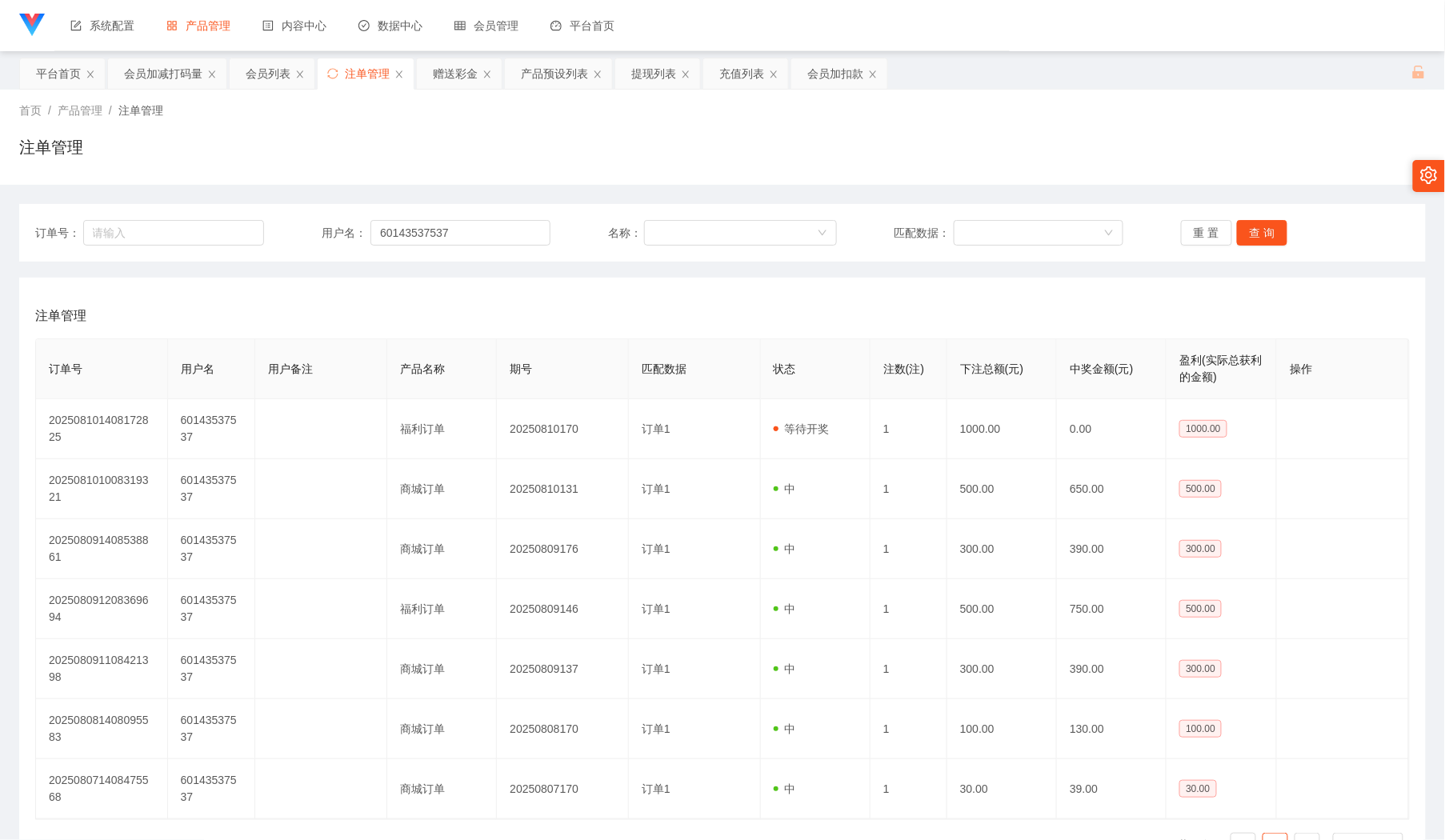
drag, startPoint x: 267, startPoint y: 72, endPoint x: 292, endPoint y: 112, distance: 47.2
click at [267, 75] on div "会员列表" at bounding box center [268, 74] width 45 height 31
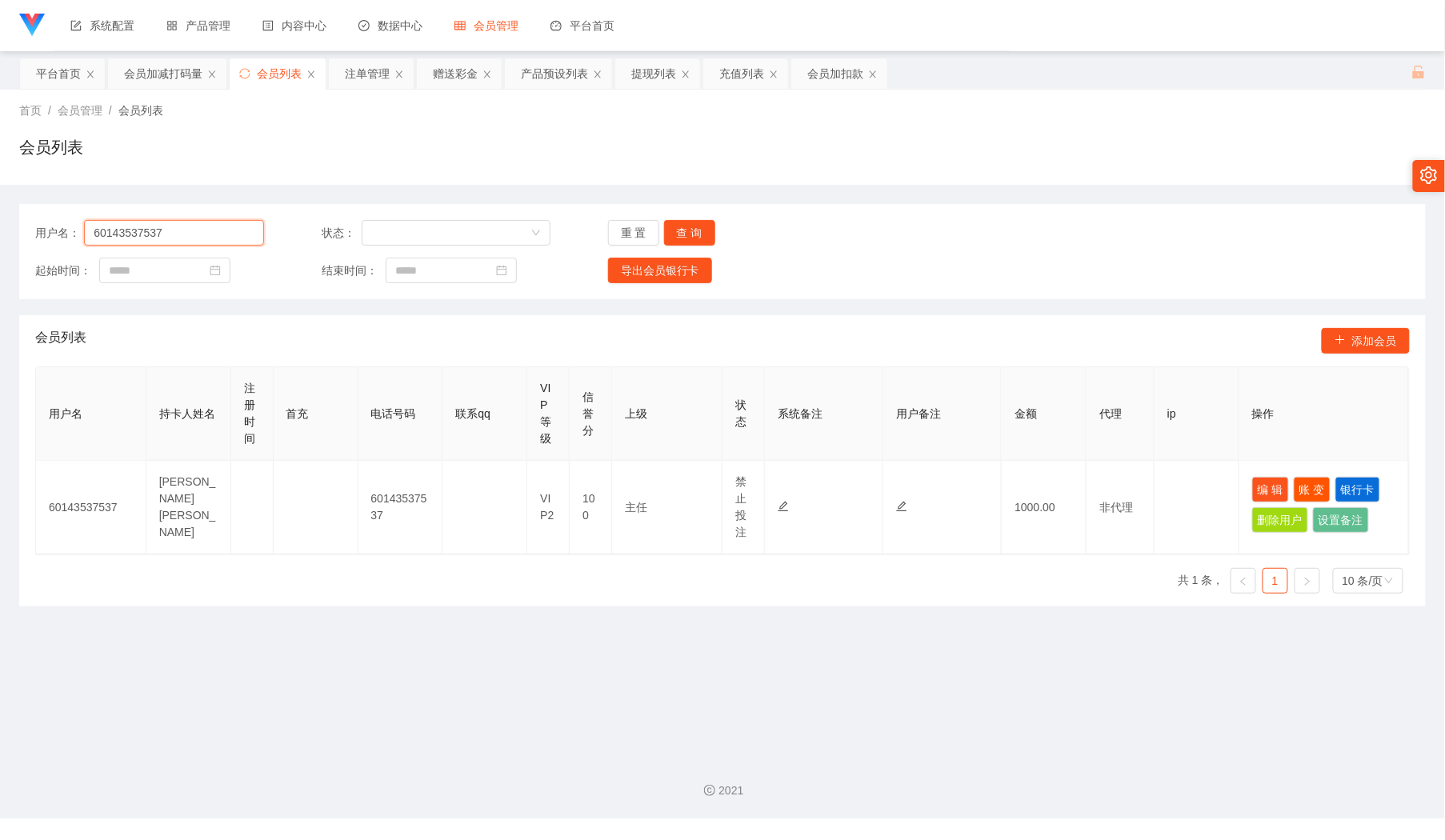
click at [216, 238] on input "60143537537" at bounding box center [174, 233] width 180 height 26
paste input "WL198"
type input "WL1987"
drag, startPoint x: 692, startPoint y: 224, endPoint x: 727, endPoint y: 247, distance: 41.9
click at [696, 227] on button "查 询" at bounding box center [690, 233] width 51 height 26
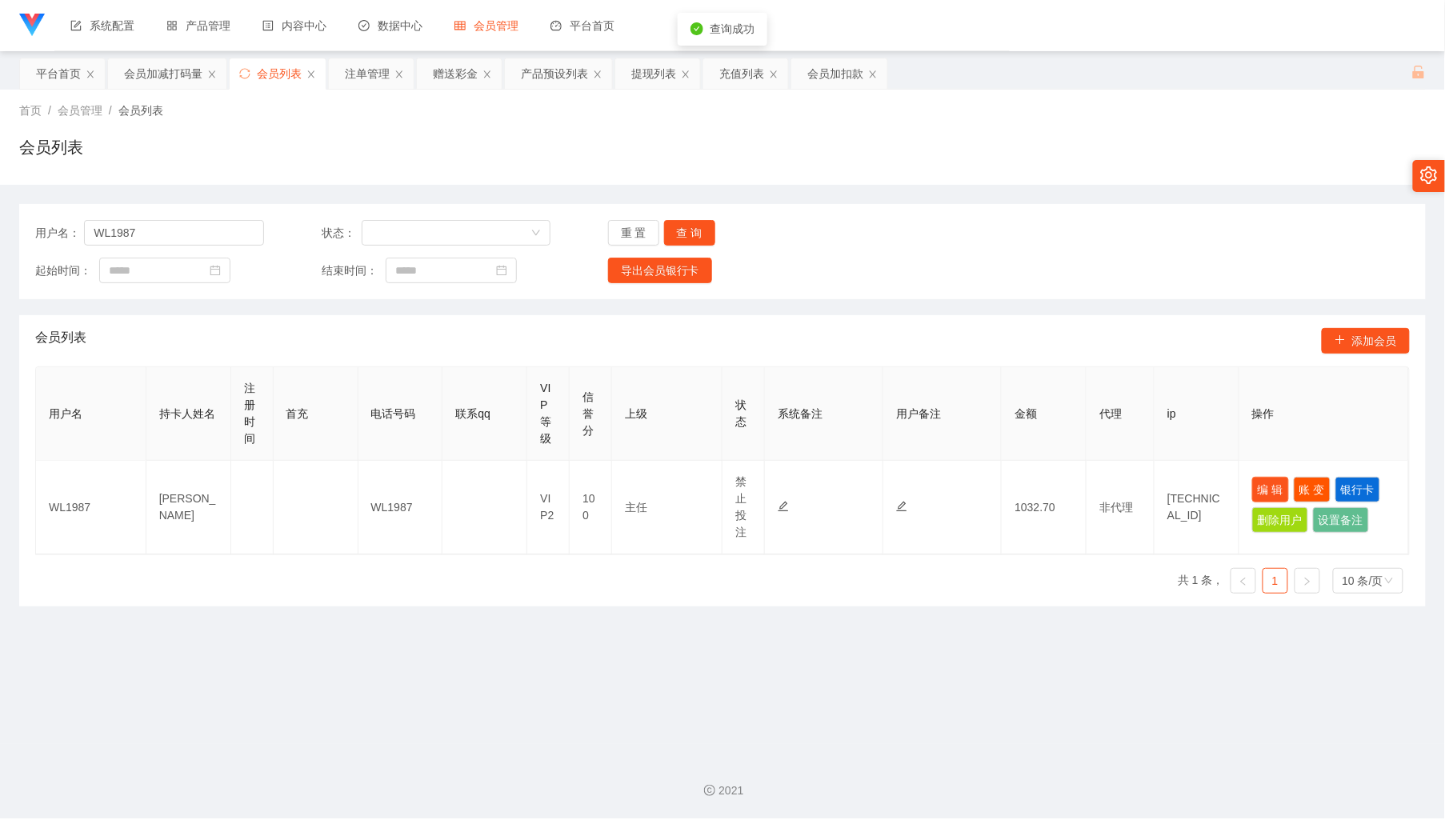
drag, startPoint x: 1266, startPoint y: 481, endPoint x: 1178, endPoint y: 589, distance: 139.3
click at [1266, 483] on button "编 辑" at bounding box center [1271, 490] width 37 height 26
type input "WL1987"
type input "[PERSON_NAME]"
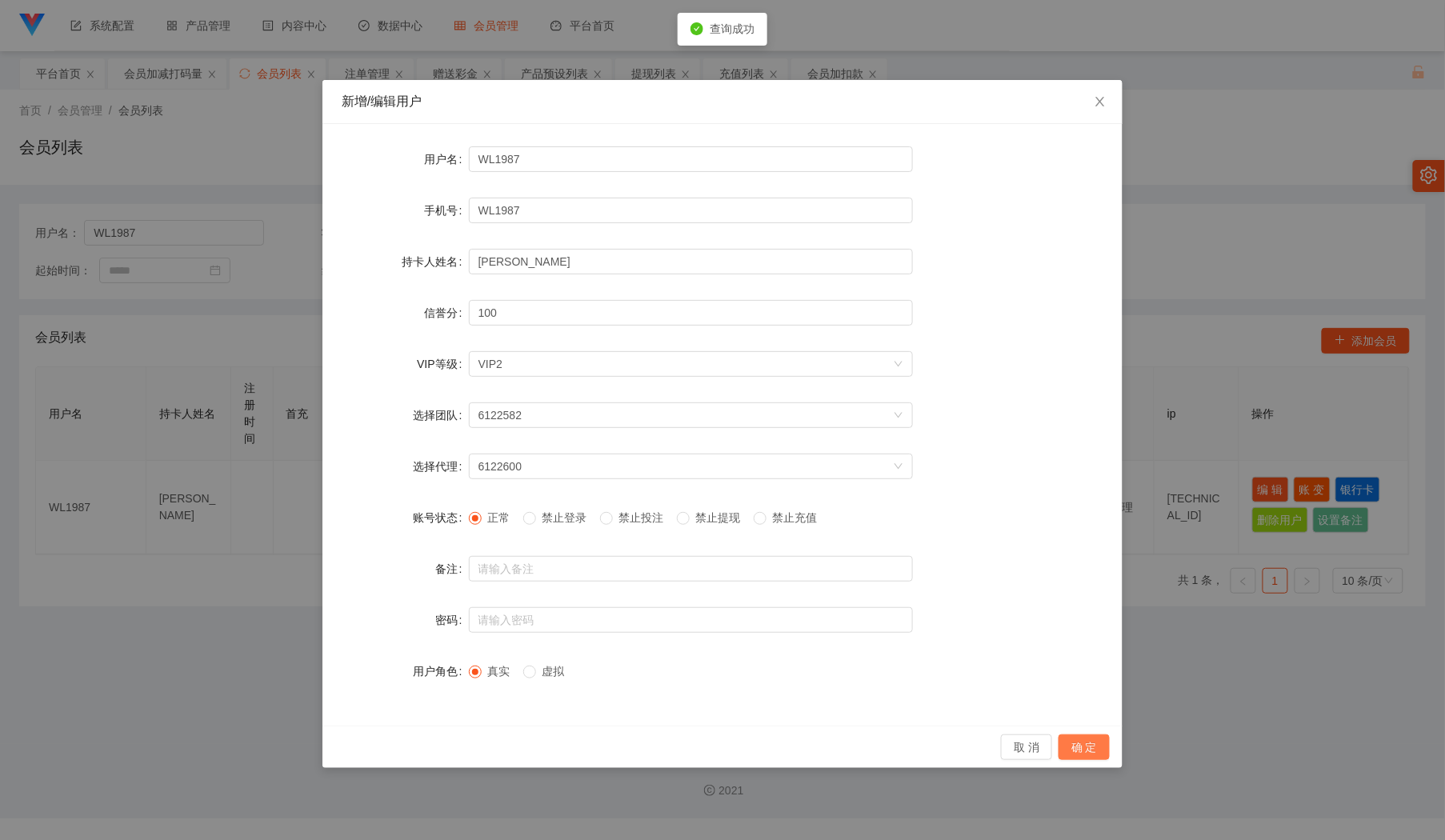
click at [1083, 749] on button "确 定" at bounding box center [1084, 747] width 51 height 26
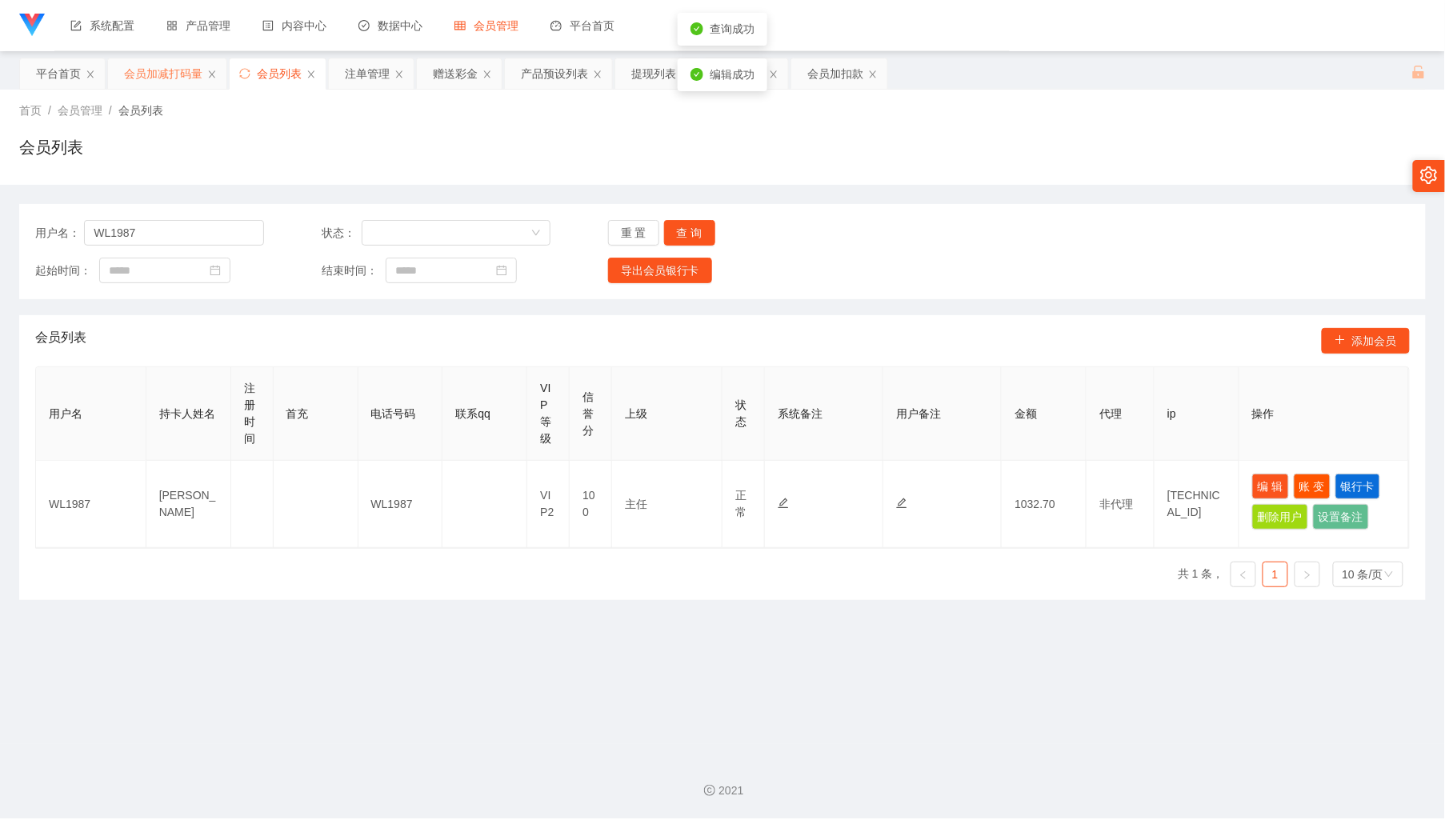
click at [170, 75] on div "会员加减打码量" at bounding box center [163, 74] width 79 height 31
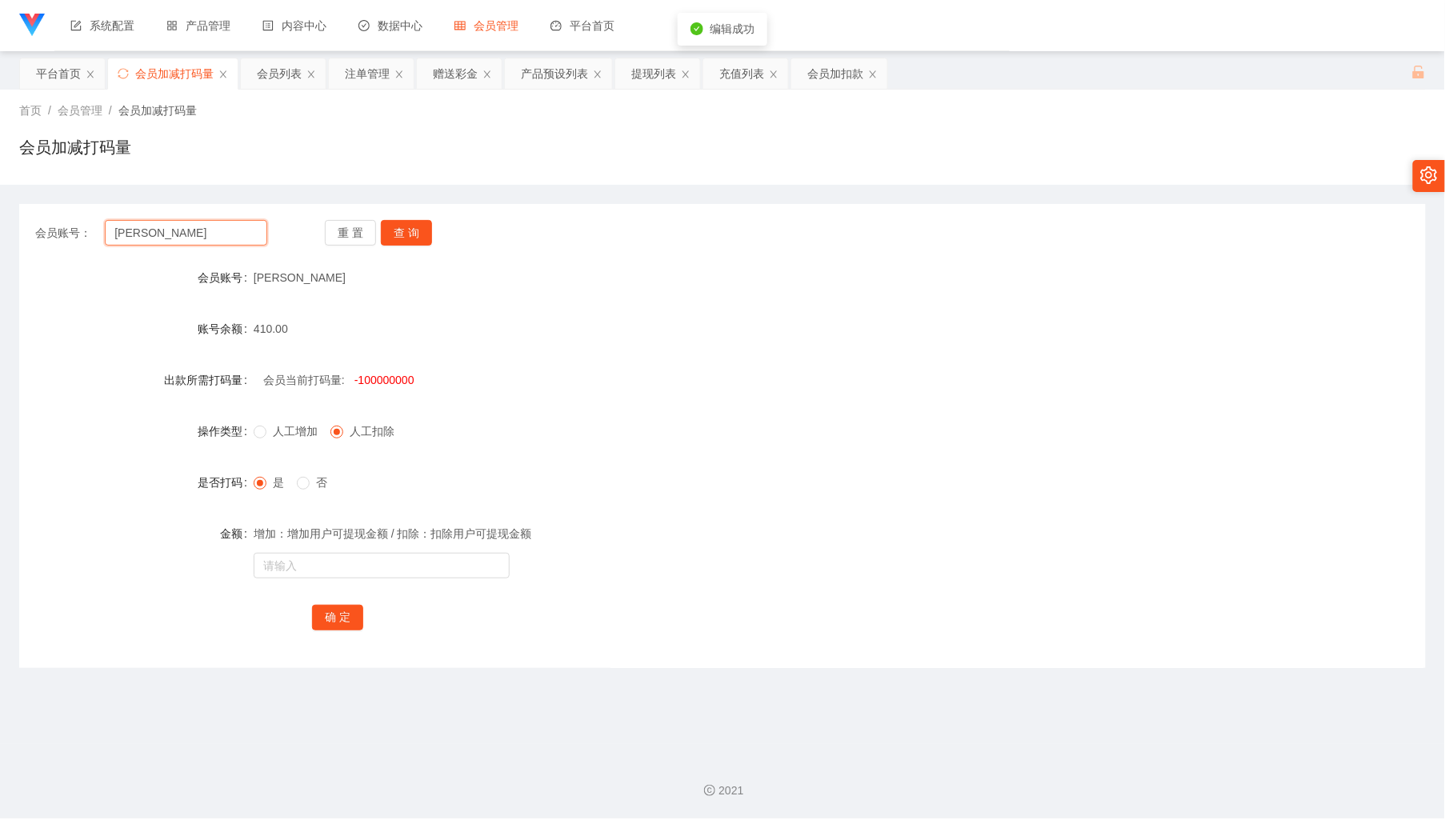
drag, startPoint x: 242, startPoint y: 237, endPoint x: 337, endPoint y: 253, distance: 96.3
click at [243, 239] on input "[PERSON_NAME]" at bounding box center [185, 233] width 161 height 26
paste input "WL1987"
type input "WL1987"
click at [400, 234] on button "查 询" at bounding box center [406, 233] width 51 height 26
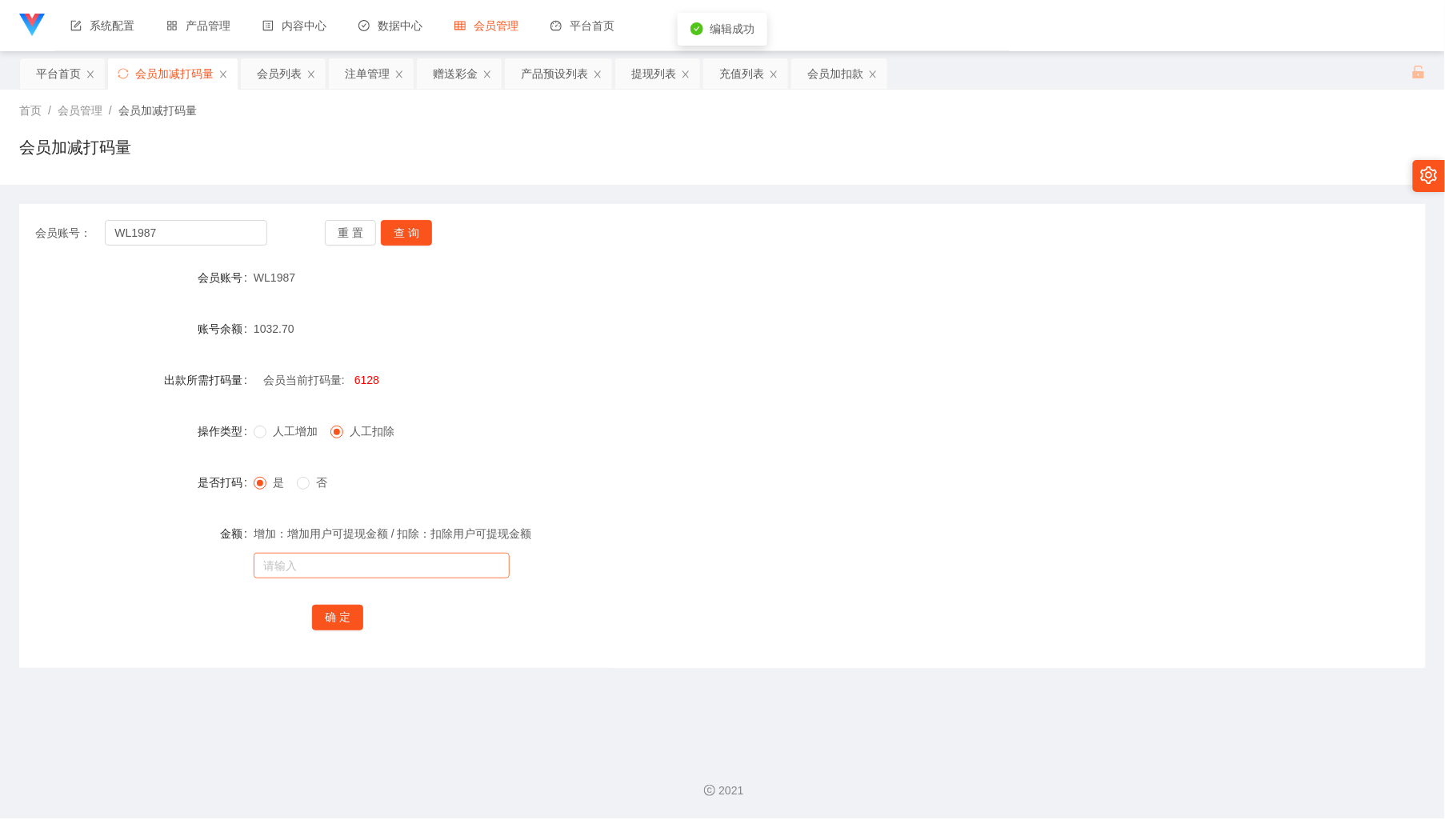
click at [350, 544] on div "增加：增加用户可提现金额 / 扣除：扣除用户可提现金额" at bounding box center [664, 533] width 821 height 32
click at [353, 570] on input "text" at bounding box center [382, 565] width 256 height 26
type input "33333333333"
click at [339, 625] on button "确 定" at bounding box center [337, 618] width 51 height 26
click at [331, 566] on input "text" at bounding box center [382, 565] width 256 height 26
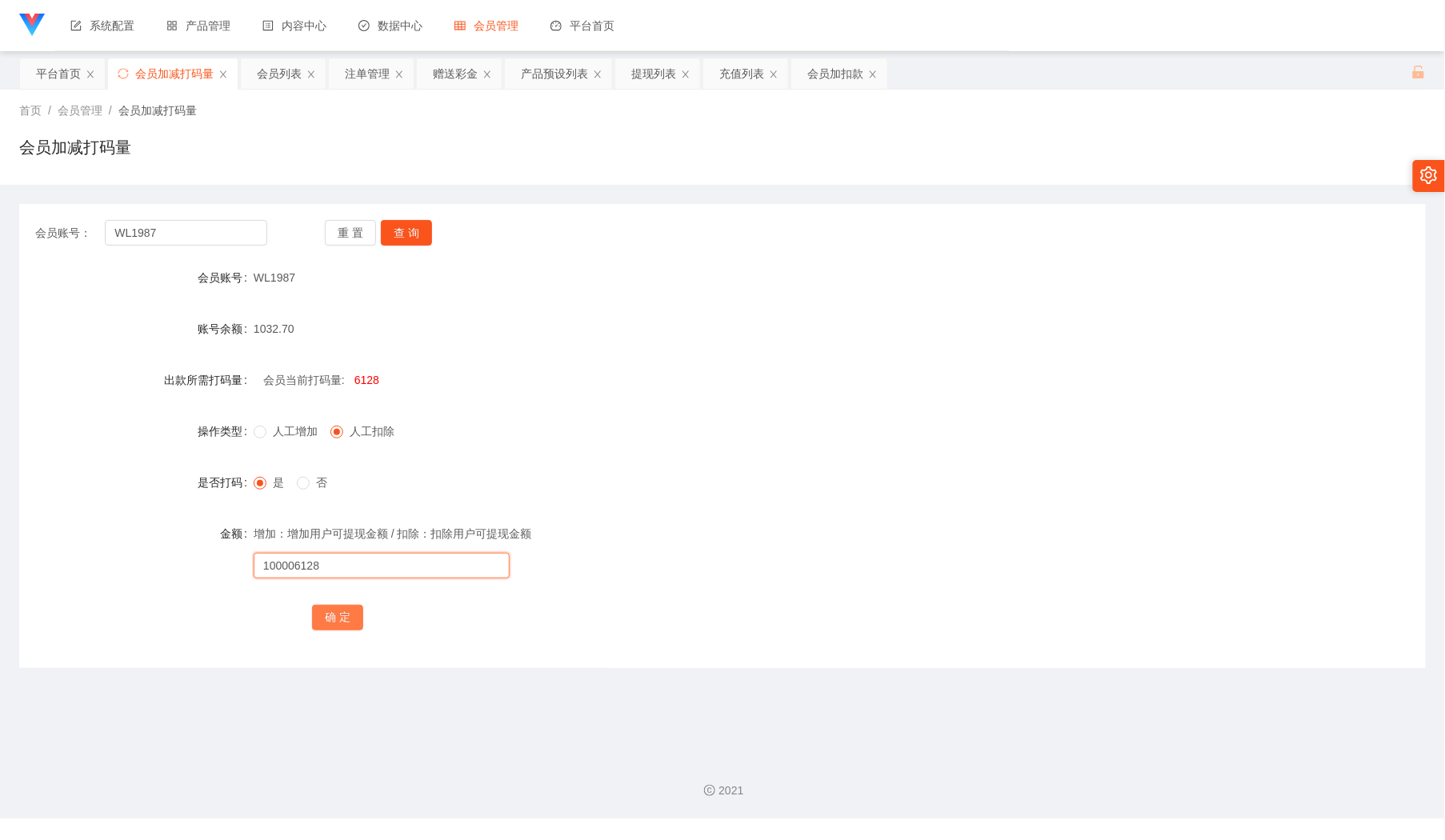
type input "100006128"
click at [337, 625] on button "确 定" at bounding box center [337, 618] width 51 height 26
click at [292, 72] on div "会员列表" at bounding box center [280, 74] width 45 height 31
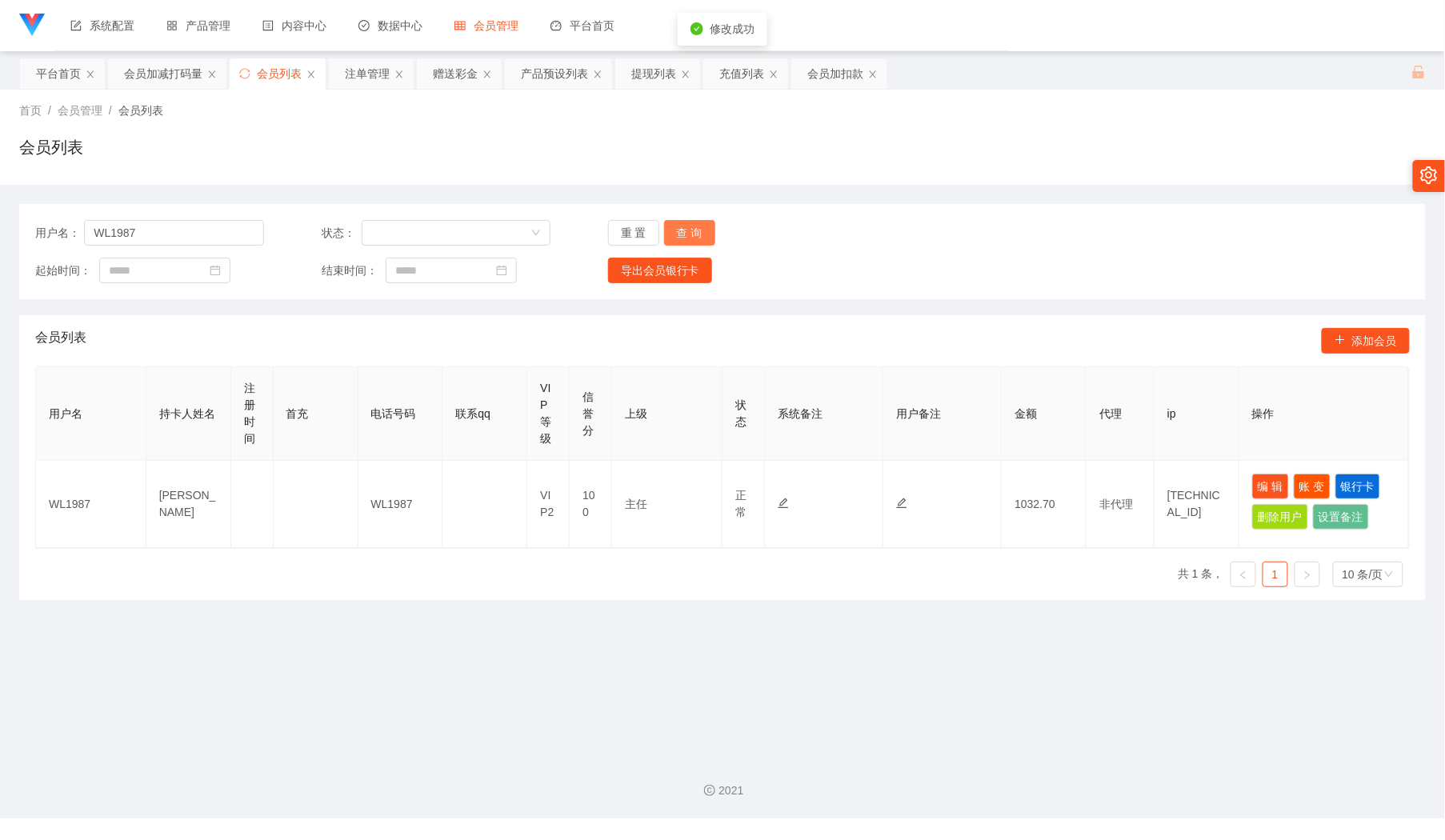
click at [693, 231] on button "查 询" at bounding box center [690, 233] width 51 height 26
click at [1022, 256] on div "用户名： WL1987 状态： 重 置 查 询 起始时间： 结束时间： 导出会员银行卡" at bounding box center [722, 251] width 1406 height 96
click at [374, 72] on div "注单管理" at bounding box center [367, 74] width 45 height 31
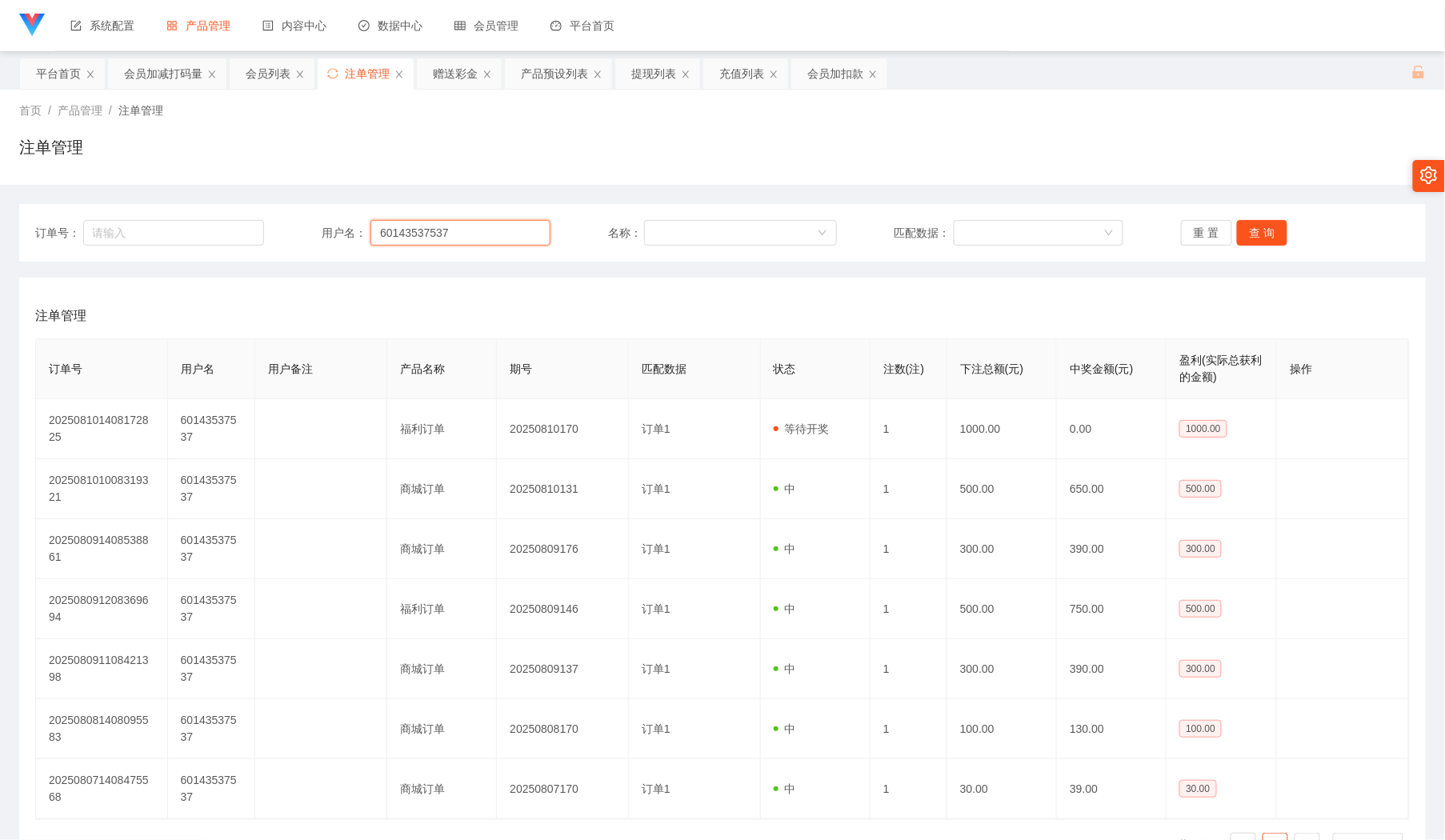
drag, startPoint x: 459, startPoint y: 234, endPoint x: 545, endPoint y: 247, distance: 87.0
click at [462, 235] on input "60143537537" at bounding box center [460, 233] width 180 height 26
paste input "WL198"
type input "WL1987"
click at [1271, 222] on button "查 询" at bounding box center [1263, 233] width 51 height 26
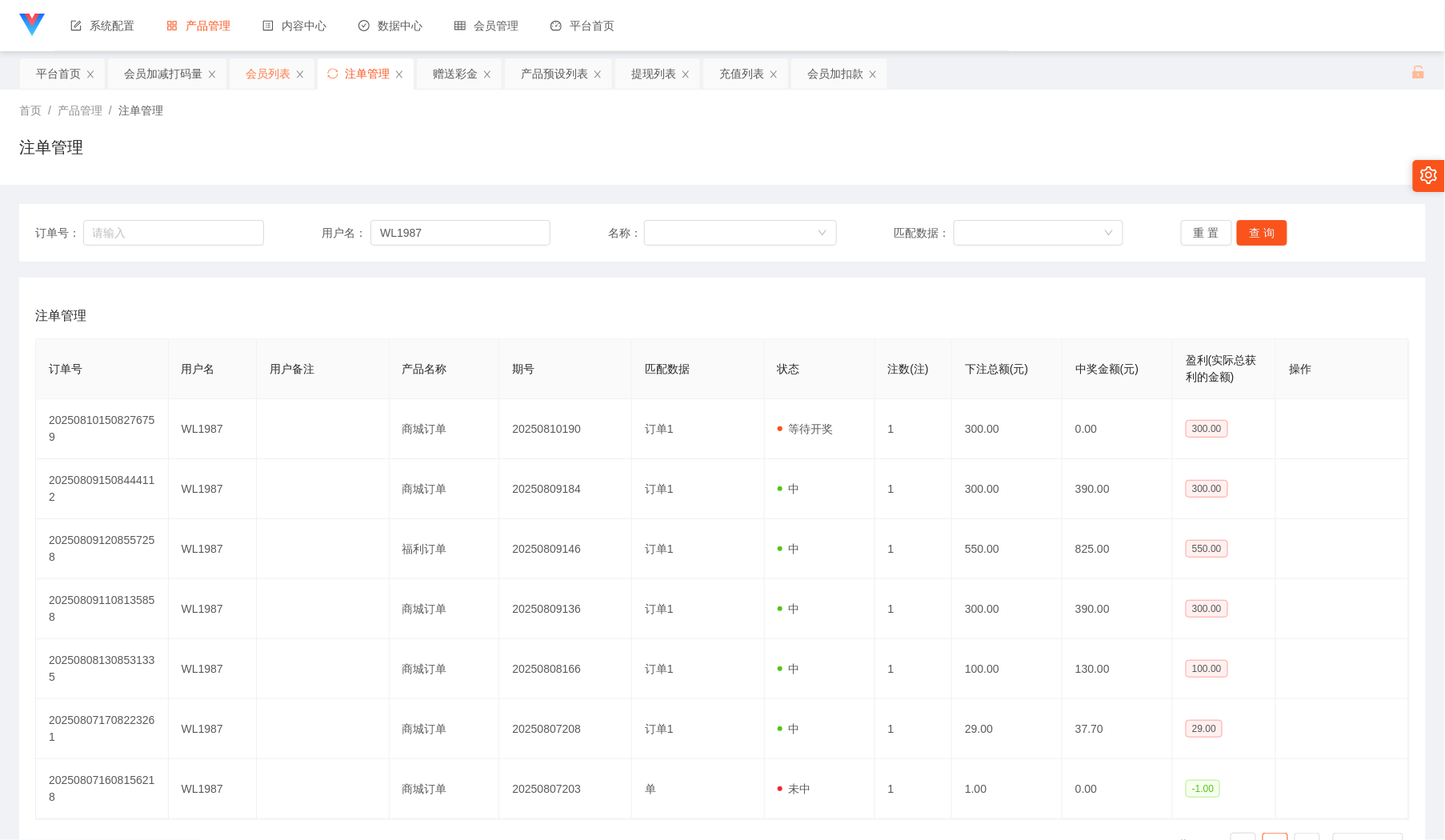
click at [272, 77] on div "会员列表" at bounding box center [268, 74] width 45 height 31
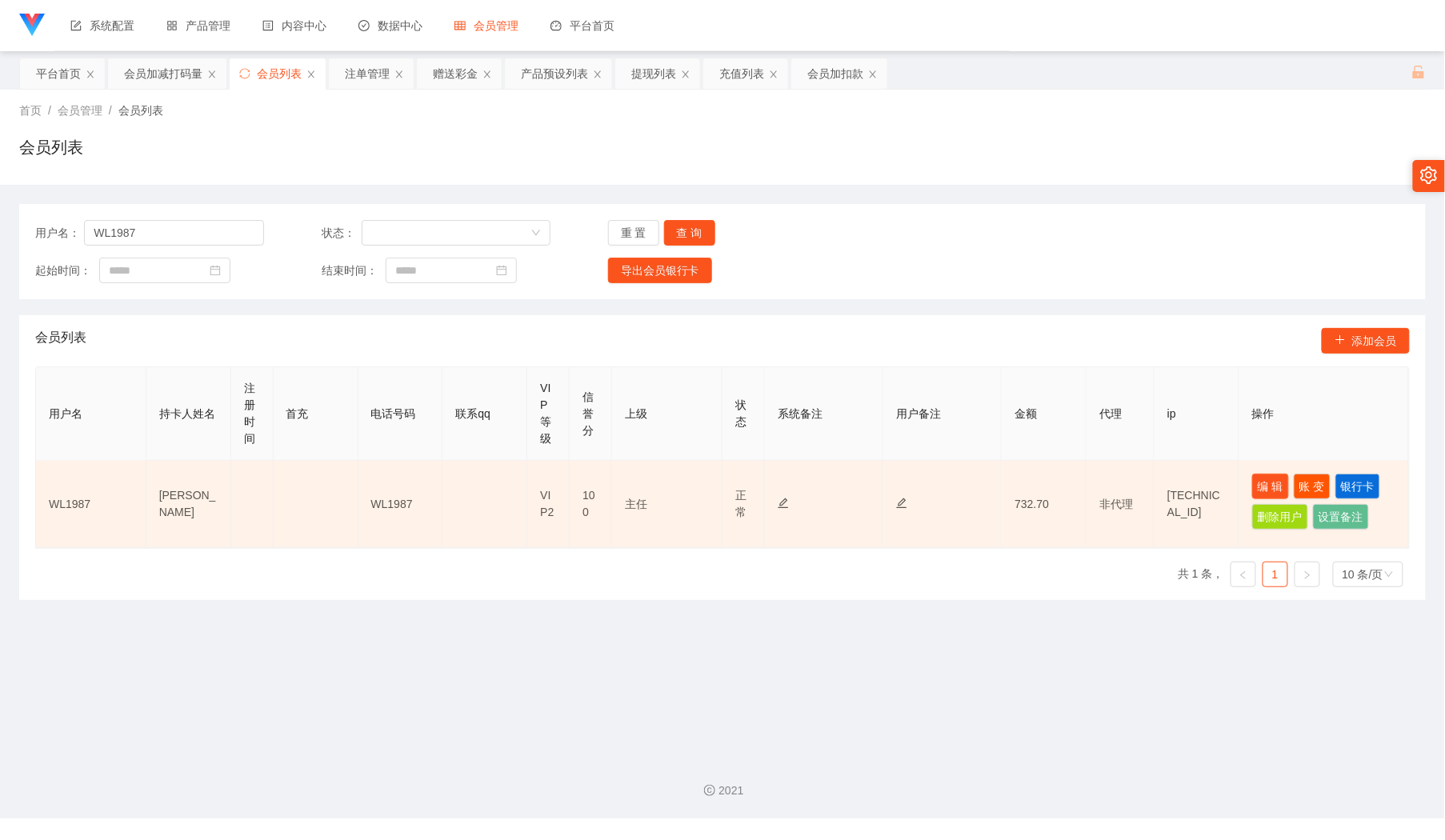
click at [1255, 481] on button "编 辑" at bounding box center [1271, 487] width 37 height 26
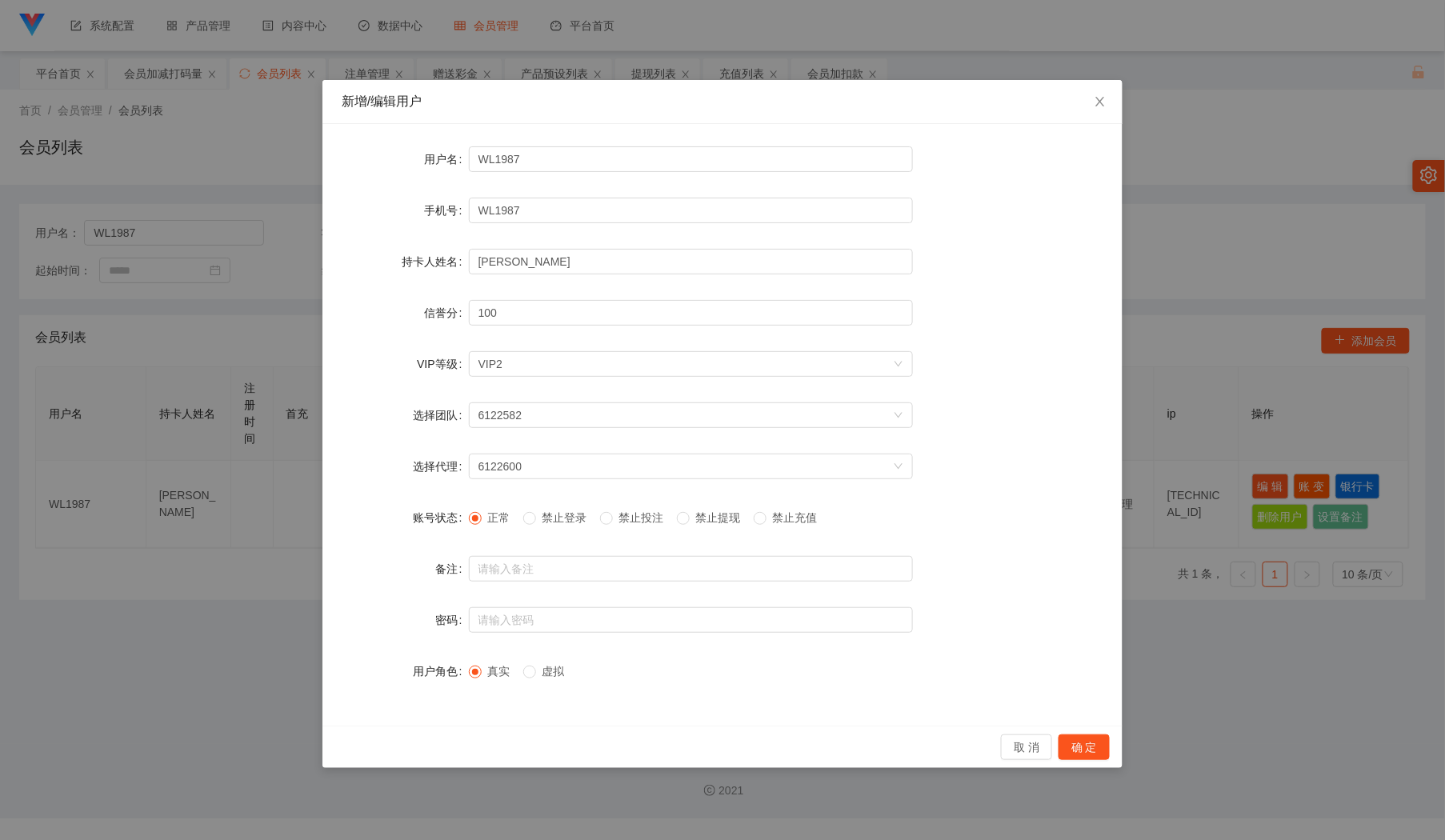
drag, startPoint x: 661, startPoint y: 516, endPoint x: 1024, endPoint y: 683, distance: 399.6
click at [661, 516] on span "禁止投注" at bounding box center [642, 517] width 58 height 13
click at [1074, 746] on button "确 定" at bounding box center [1084, 747] width 51 height 26
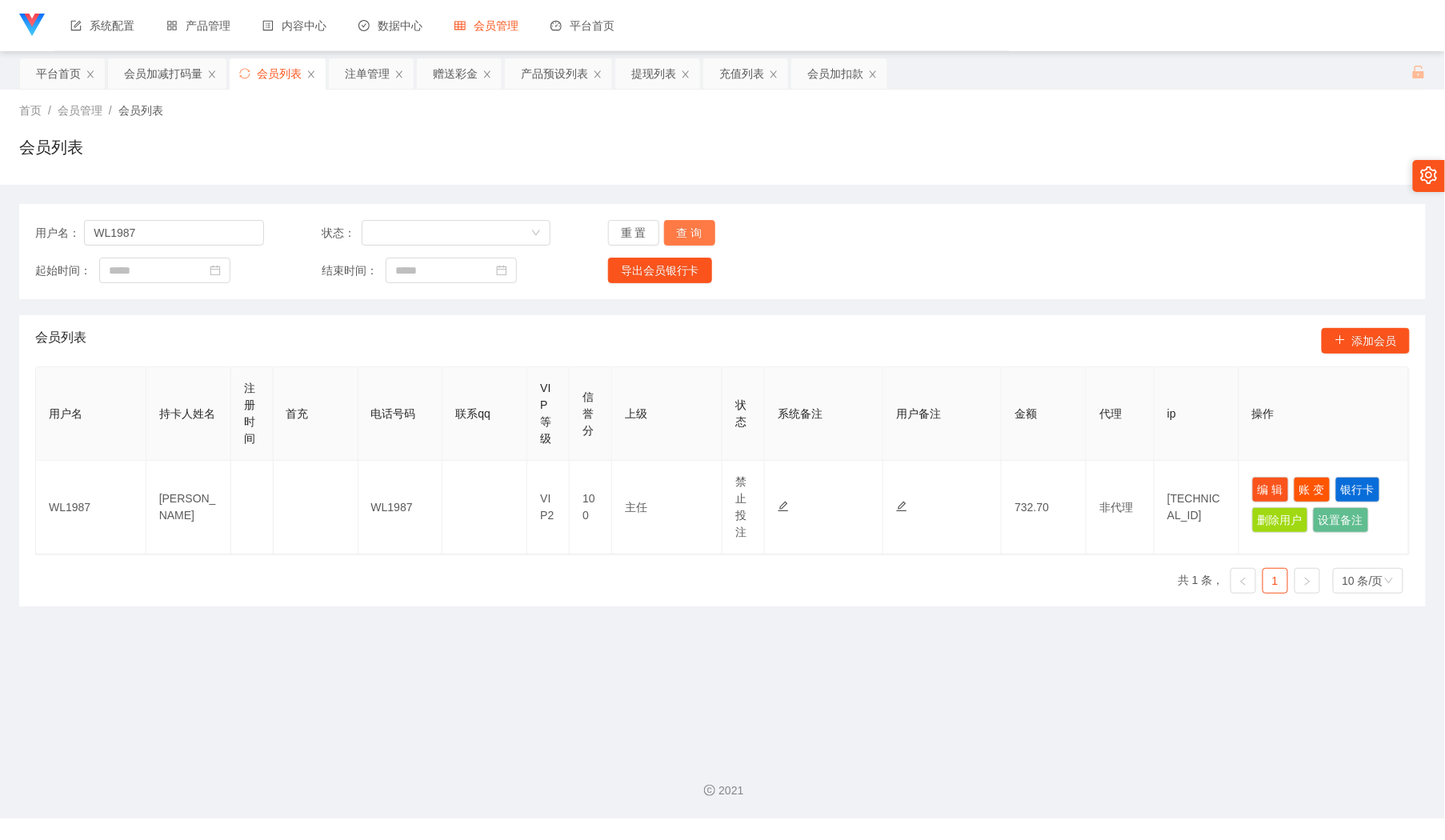
click at [679, 221] on button "查 询" at bounding box center [690, 233] width 51 height 26
click at [365, 69] on div "注单管理" at bounding box center [367, 74] width 45 height 31
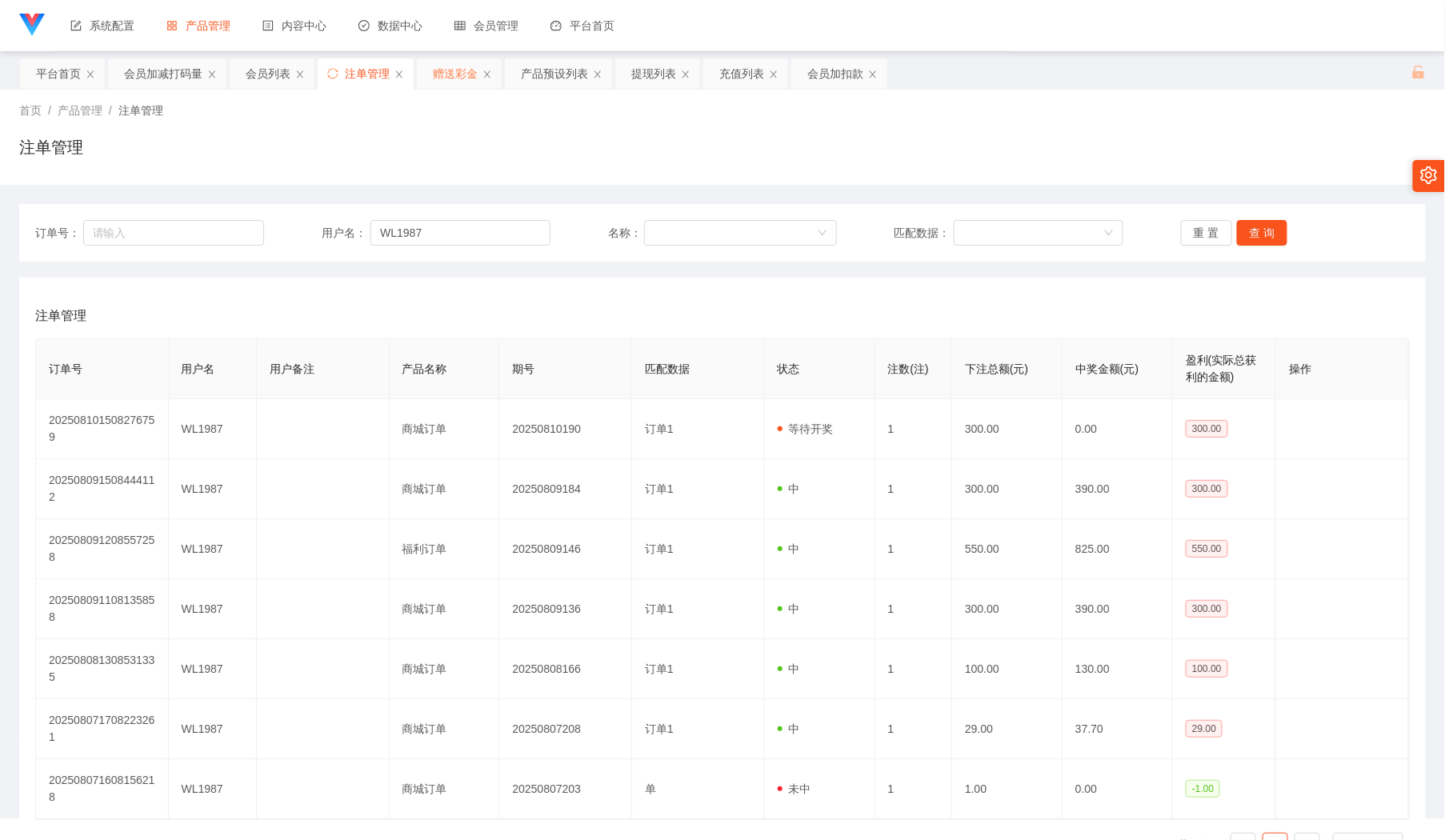
click at [465, 72] on div "赠送彩金" at bounding box center [455, 74] width 45 height 31
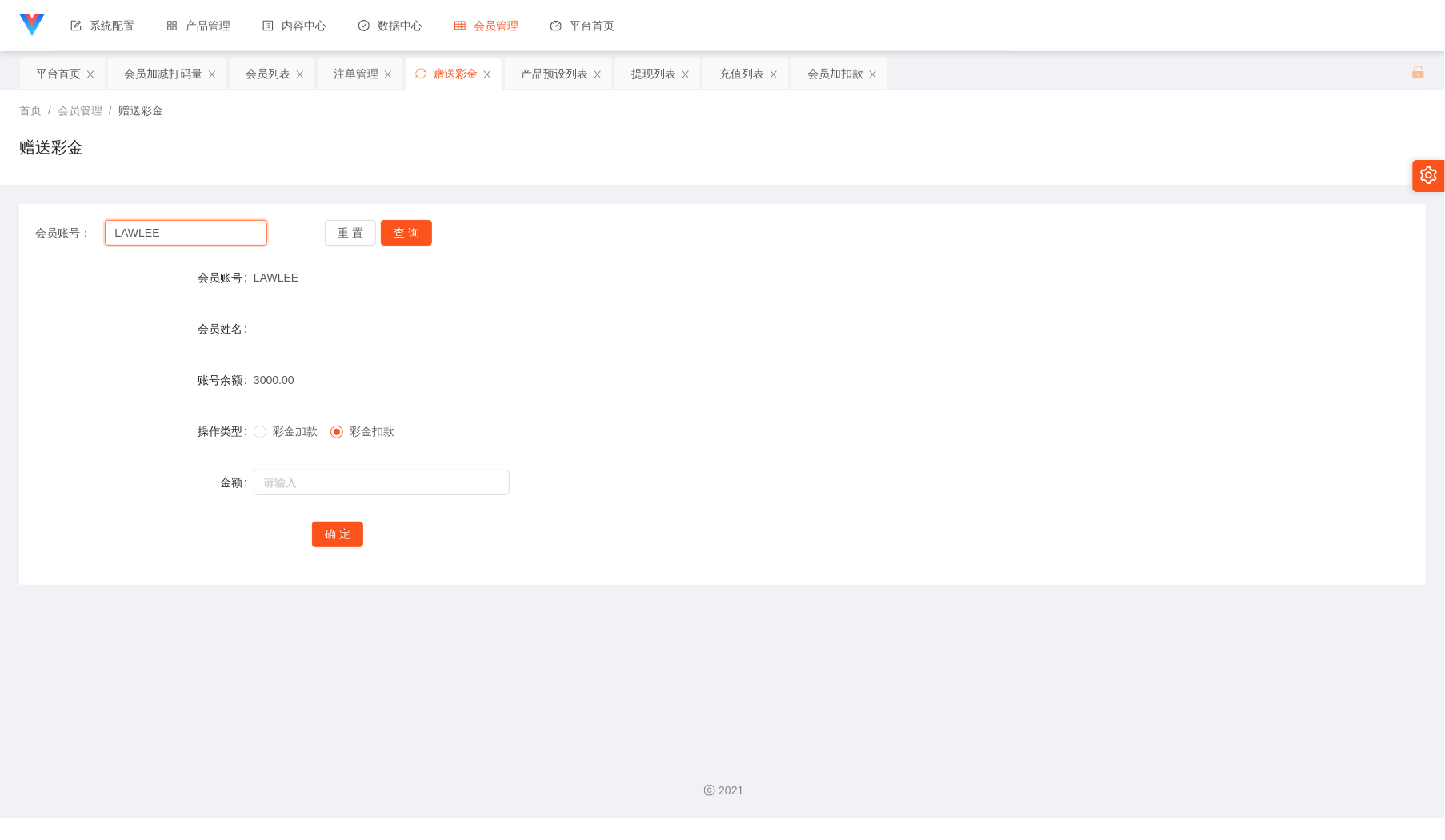
click at [203, 232] on input "LAWLEE" at bounding box center [185, 233] width 161 height 26
click at [203, 231] on input "LAWLEE" at bounding box center [185, 233] width 161 height 26
click at [413, 234] on button "查 询" at bounding box center [406, 233] width 51 height 26
click at [292, 426] on span "彩金加款" at bounding box center [296, 431] width 58 height 13
click at [369, 490] on input "text" at bounding box center [382, 483] width 256 height 26
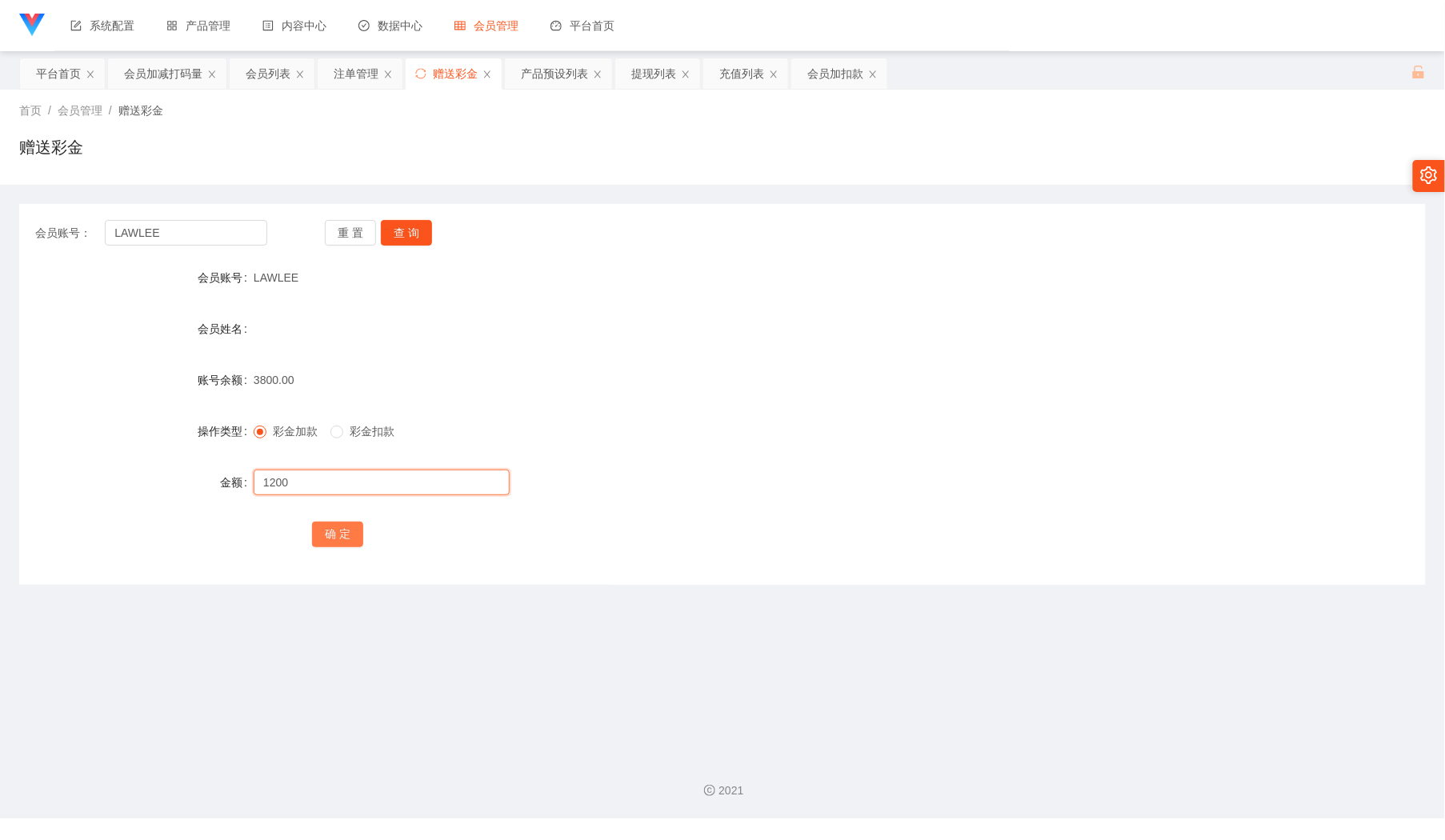
type input "1200"
drag, startPoint x: 347, startPoint y: 538, endPoint x: 459, endPoint y: 274, distance: 286.8
click at [347, 538] on button "确 定" at bounding box center [337, 534] width 51 height 26
drag, startPoint x: 206, startPoint y: 219, endPoint x: 214, endPoint y: 230, distance: 13.6
click at [210, 226] on input "LAWLEE" at bounding box center [185, 233] width 161 height 26
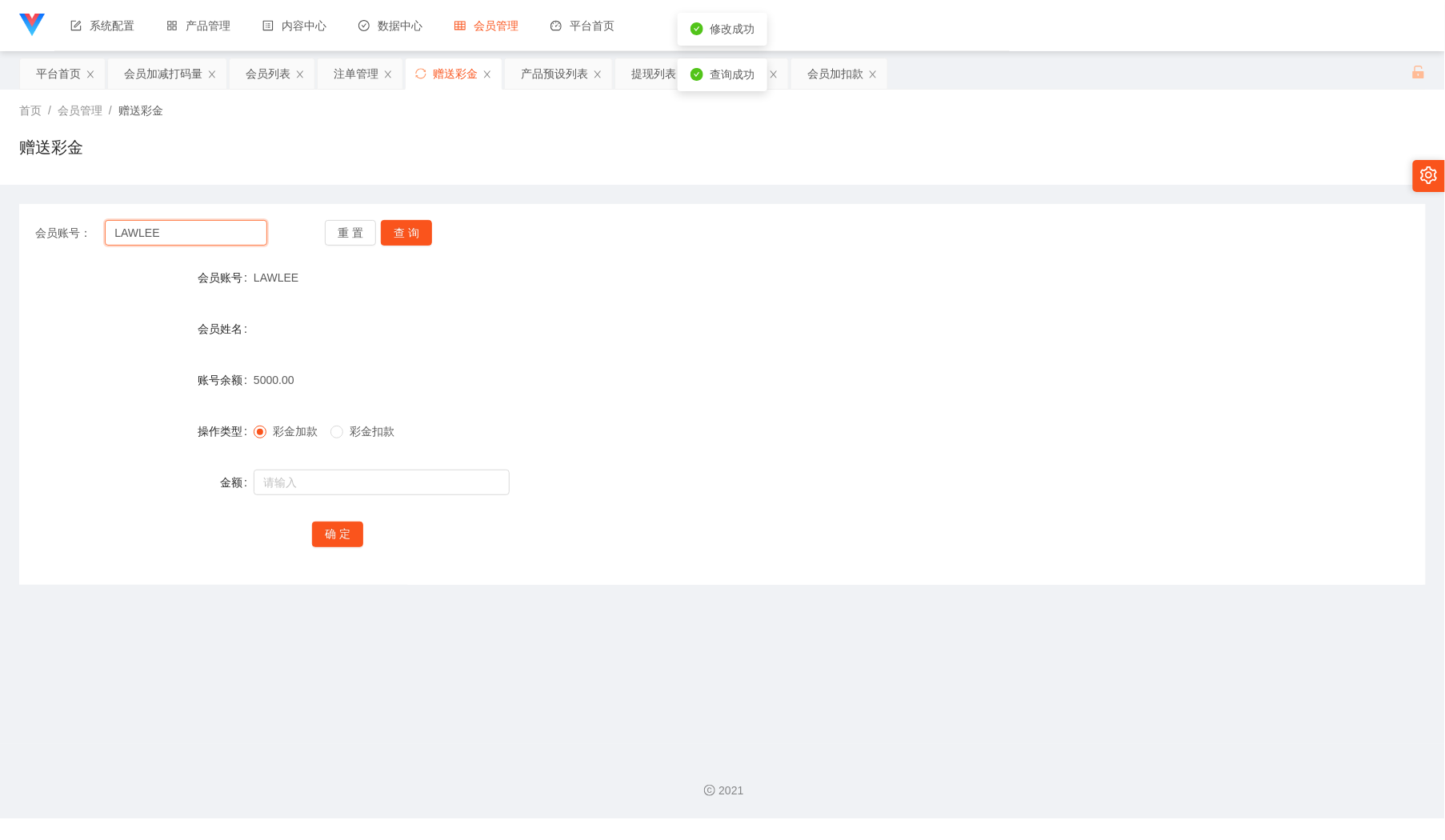
click at [214, 230] on input "LAWLEE" at bounding box center [185, 233] width 161 height 26
paste input "[PERSON_NAME]"
type input "[PERSON_NAME]"
click at [410, 232] on button "查 询" at bounding box center [406, 233] width 51 height 26
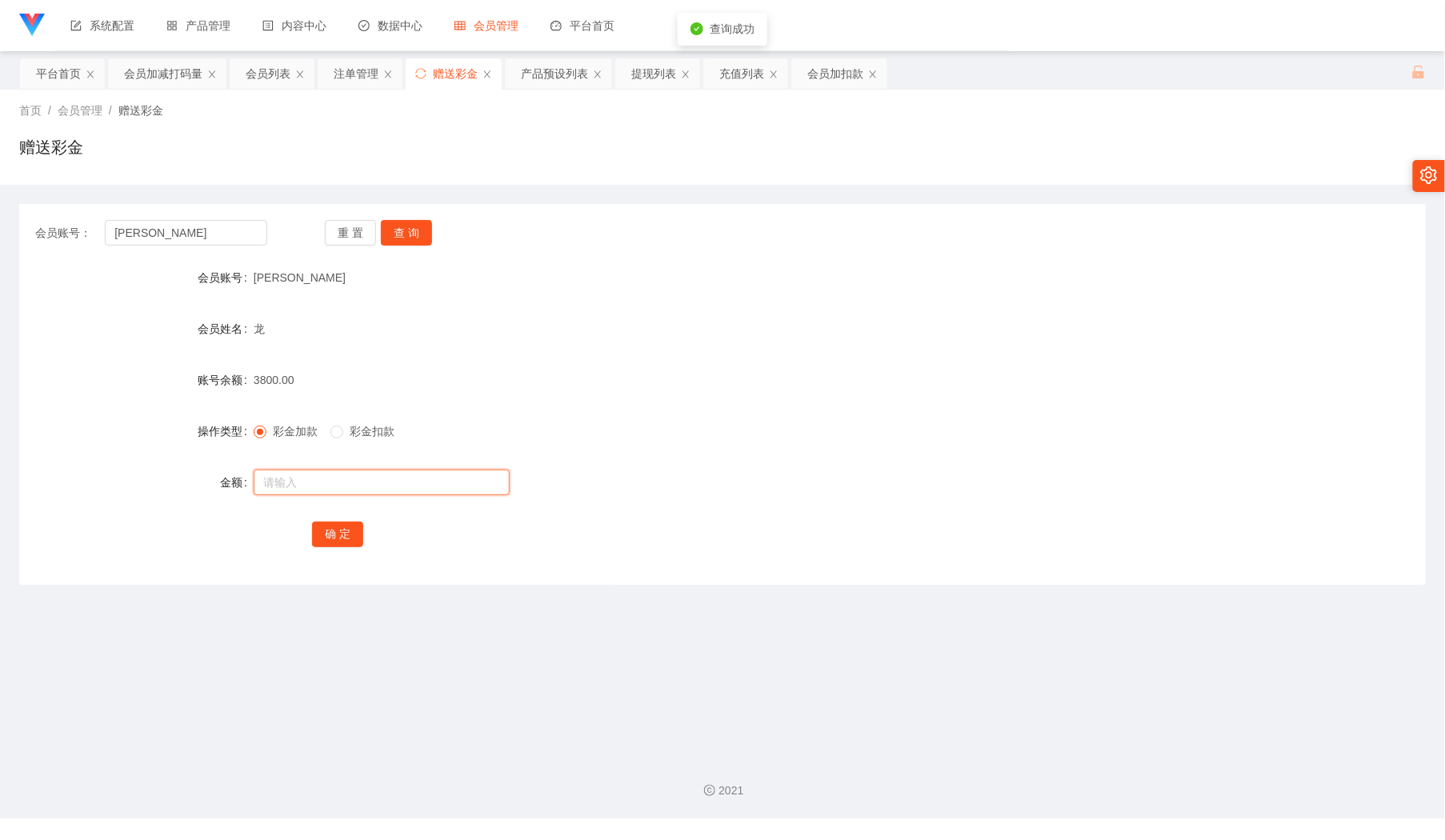
click at [378, 484] on input "text" at bounding box center [382, 483] width 256 height 26
type input "1200"
drag, startPoint x: 355, startPoint y: 532, endPoint x: 742, endPoint y: 384, distance: 414.3
click at [355, 534] on button "确 定" at bounding box center [337, 534] width 51 height 26
